Goal: Information Seeking & Learning: Learn about a topic

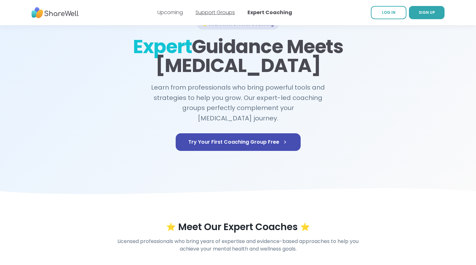
click at [211, 12] on link "Support Groups" at bounding box center [215, 12] width 39 height 7
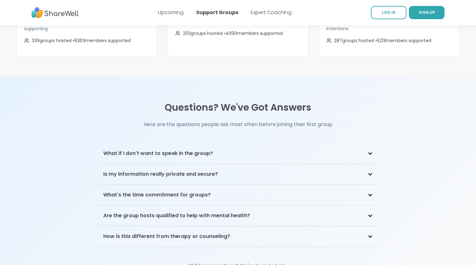
scroll to position [1269, 0]
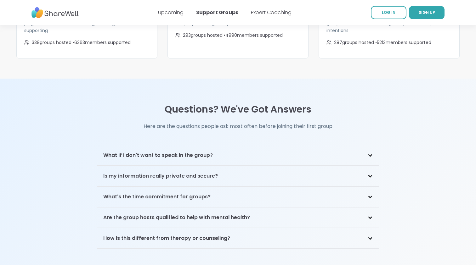
click at [264, 151] on div "What if I don't want to speak in the group?" at bounding box center [238, 155] width 282 height 20
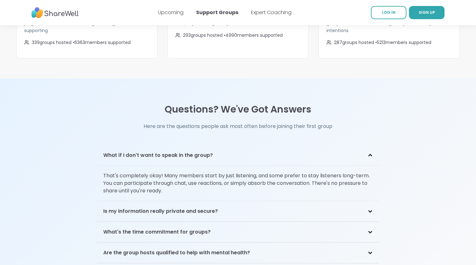
click at [265, 150] on div "What if I don't want to speak in the group?" at bounding box center [238, 155] width 282 height 20
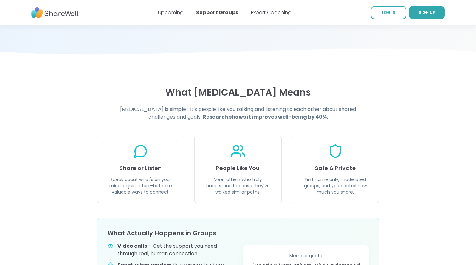
scroll to position [24, 0]
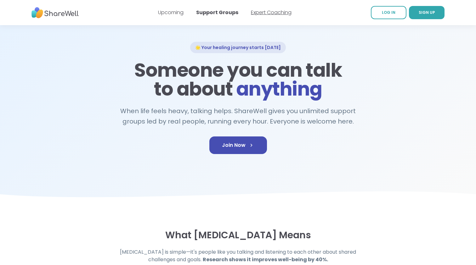
click at [275, 14] on link "Expert Coaching" at bounding box center [271, 12] width 41 height 7
